Goal: Task Accomplishment & Management: Use online tool/utility

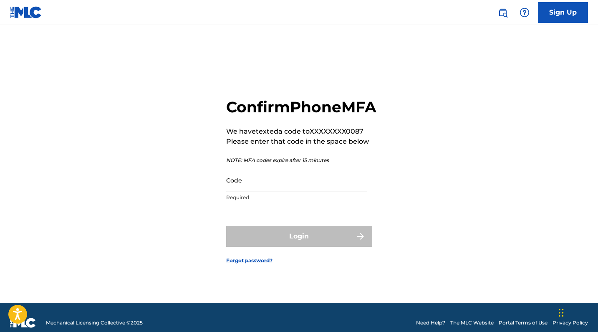
click at [234, 192] on input "Code" at bounding box center [296, 180] width 141 height 24
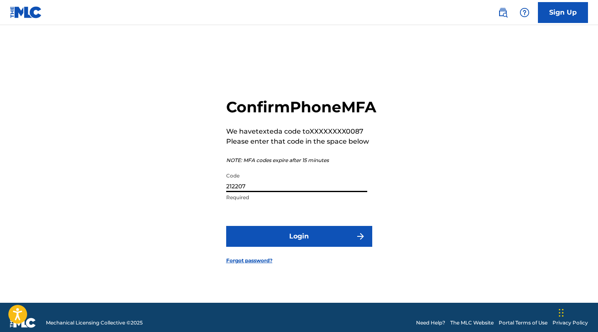
type input "212207"
click at [299, 245] on button "Login" at bounding box center [299, 236] width 146 height 21
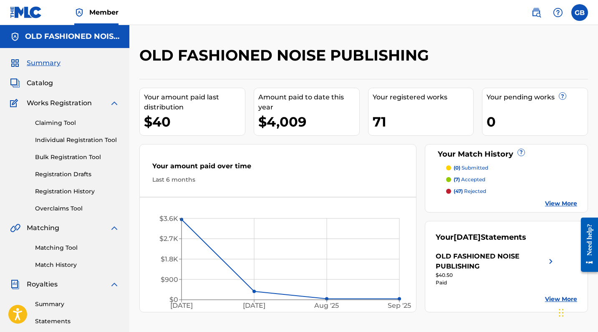
scroll to position [40, 0]
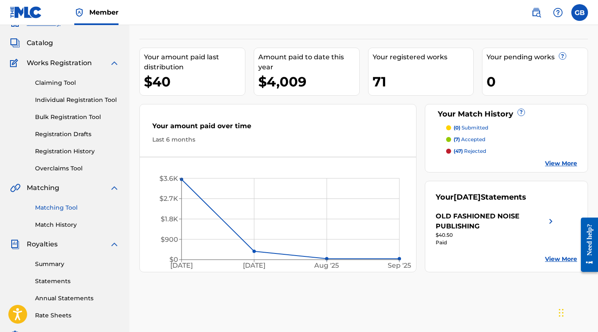
click at [70, 206] on link "Matching Tool" at bounding box center [77, 207] width 84 height 9
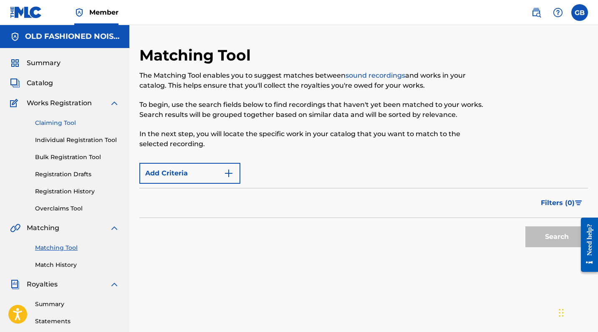
click at [54, 123] on link "Claiming Tool" at bounding box center [77, 122] width 84 height 9
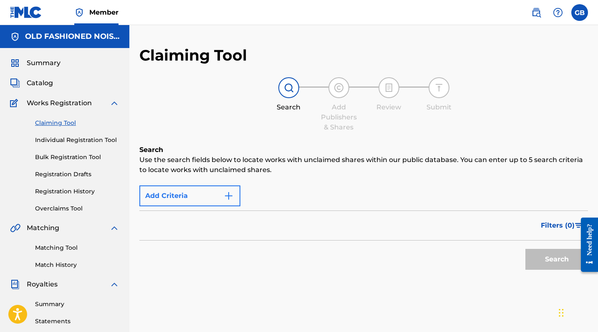
click at [228, 193] on img "Search Form" at bounding box center [229, 196] width 10 height 10
click at [168, 196] on button "Add Criteria" at bounding box center [189, 195] width 101 height 21
click at [227, 197] on img "Search Form" at bounding box center [229, 196] width 10 height 10
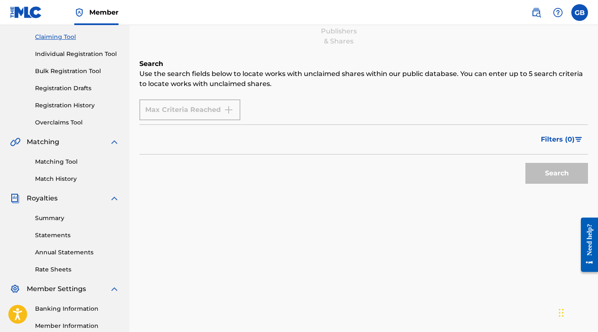
scroll to position [85, 0]
click at [334, 234] on div "Claiming Tool Search Add Publishers & Shares Review Submit Search Use the searc…" at bounding box center [363, 175] width 468 height 431
click at [53, 181] on link "Match History" at bounding box center [77, 179] width 84 height 9
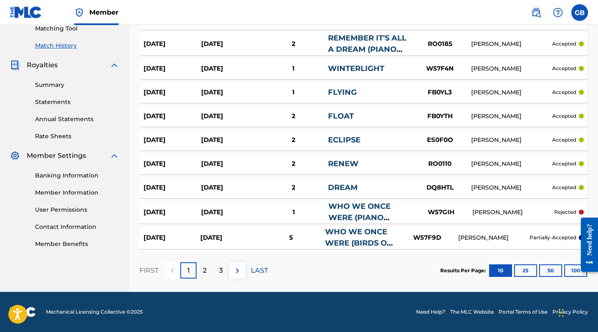
scroll to position [219, 0]
click at [570, 269] on button "100" at bounding box center [575, 270] width 23 height 13
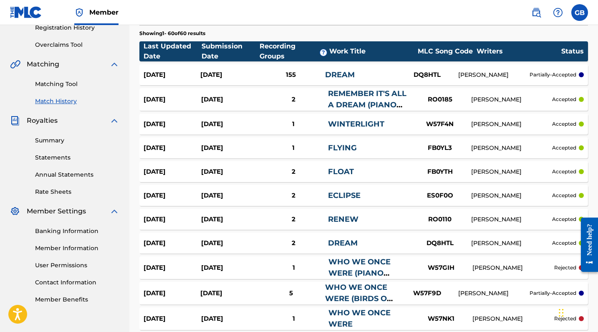
scroll to position [163, 0]
click at [347, 72] on link "DREAM" at bounding box center [340, 74] width 30 height 9
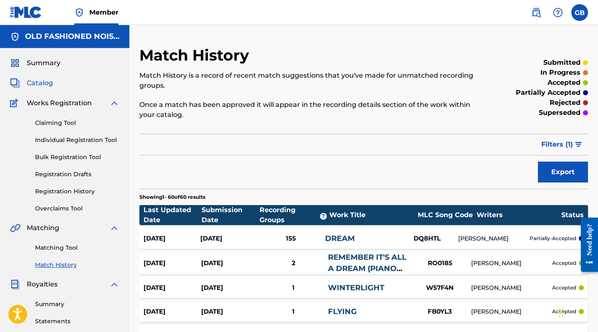
click at [50, 83] on span "Catalog" at bounding box center [40, 83] width 26 height 10
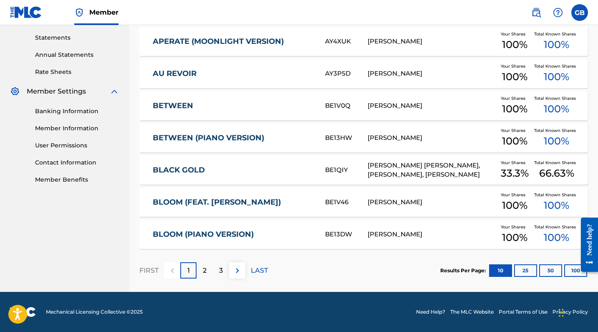
scroll to position [283, 0]
click at [569, 270] on button "100" at bounding box center [575, 270] width 23 height 13
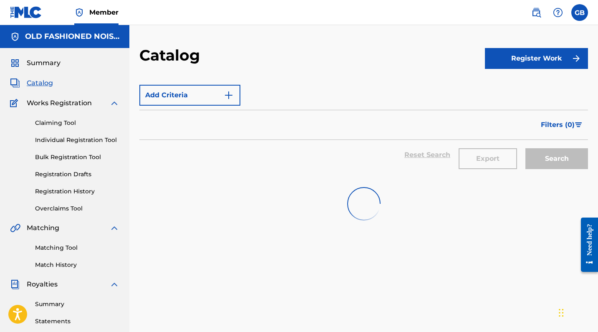
scroll to position [0, 0]
